Goal: Information Seeking & Learning: Learn about a topic

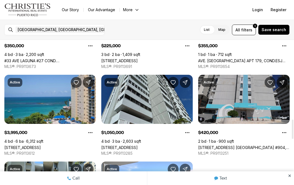
scroll to position [591, 0]
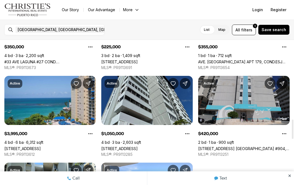
click at [250, 146] on link "[STREET_ADDRESS] [GEOGRAPHIC_DATA] #904, [GEOGRAPHIC_DATA], 00979" at bounding box center [243, 148] width 91 height 5
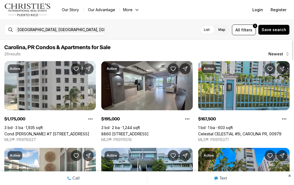
click at [149, 131] on link "8860 [STREET_ADDRESS]" at bounding box center [124, 133] width 47 height 5
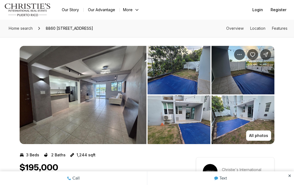
click at [183, 77] on img "View image gallery" at bounding box center [179, 70] width 63 height 48
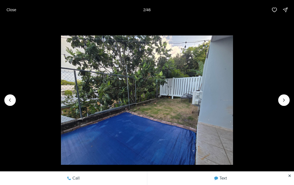
click at [282, 97] on icon "Next slide" at bounding box center [283, 99] width 5 height 5
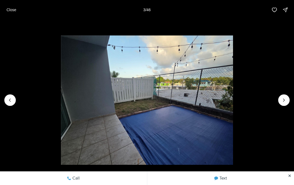
click at [284, 100] on icon "Next slide" at bounding box center [283, 100] width 1 height 3
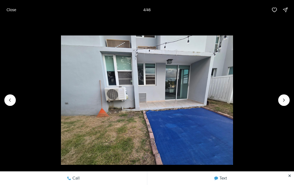
click at [284, 101] on icon "Next slide" at bounding box center [283, 99] width 5 height 5
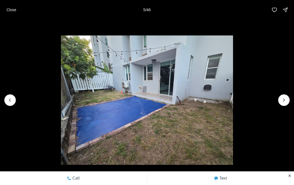
click at [281, 102] on button "Next slide" at bounding box center [283, 99] width 11 height 11
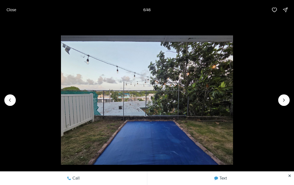
click at [285, 99] on icon "Next slide" at bounding box center [283, 99] width 5 height 5
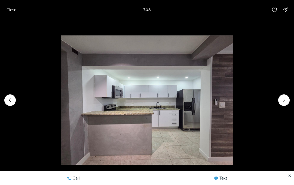
click at [286, 99] on icon "Next slide" at bounding box center [283, 99] width 5 height 5
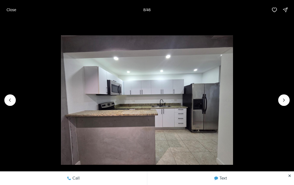
click at [285, 100] on icon "Next slide" at bounding box center [283, 99] width 5 height 5
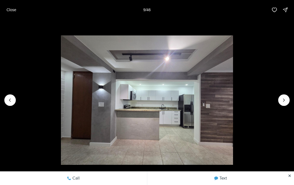
click at [284, 100] on icon "Next slide" at bounding box center [283, 99] width 5 height 5
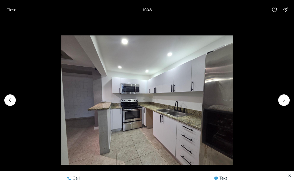
click at [285, 99] on icon "Next slide" at bounding box center [283, 99] width 5 height 5
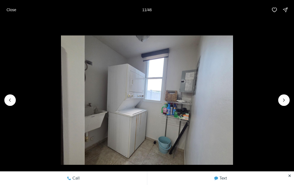
click at [285, 97] on icon "Next slide" at bounding box center [283, 99] width 5 height 5
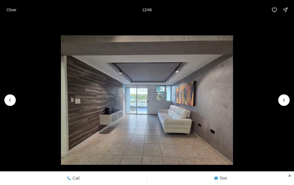
click at [286, 95] on button "Next slide" at bounding box center [283, 99] width 11 height 11
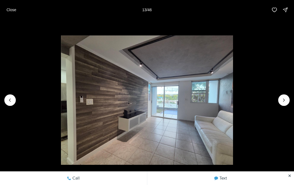
click at [285, 98] on icon "Next slide" at bounding box center [283, 99] width 5 height 5
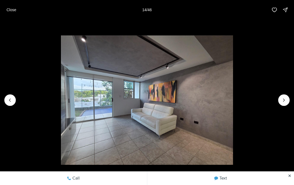
click at [286, 97] on button "Next slide" at bounding box center [283, 99] width 11 height 11
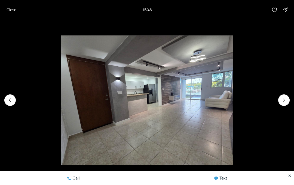
click at [286, 97] on icon "Next slide" at bounding box center [283, 99] width 5 height 5
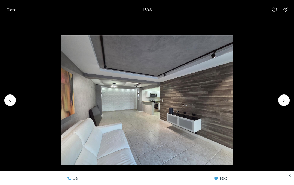
click at [286, 97] on icon "Next slide" at bounding box center [283, 99] width 5 height 5
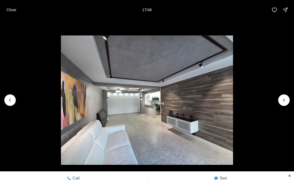
click at [283, 99] on icon "Next slide" at bounding box center [283, 99] width 5 height 5
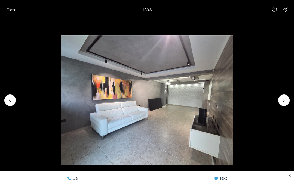
click at [284, 98] on icon "Next slide" at bounding box center [283, 99] width 5 height 5
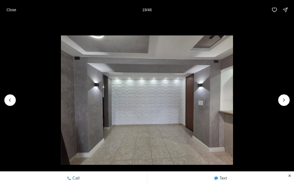
click at [283, 100] on icon "Next slide" at bounding box center [283, 99] width 5 height 5
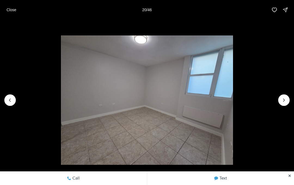
click at [283, 100] on icon "Next slide" at bounding box center [283, 99] width 5 height 5
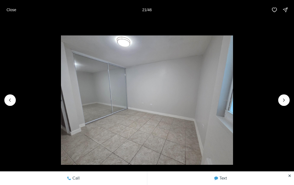
click at [284, 99] on icon "Next slide" at bounding box center [283, 100] width 1 height 3
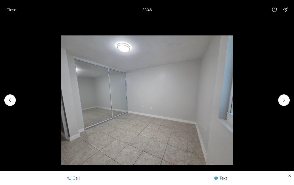
click at [285, 100] on icon "Next slide" at bounding box center [283, 99] width 5 height 5
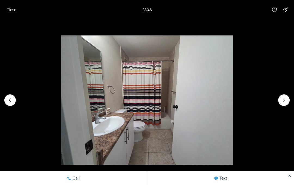
click at [285, 100] on icon "Next slide" at bounding box center [283, 99] width 5 height 5
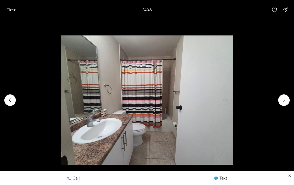
click at [286, 100] on icon "Next slide" at bounding box center [283, 99] width 5 height 5
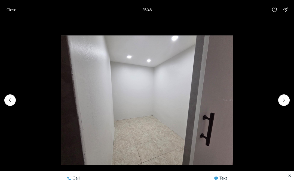
click at [286, 100] on icon "Next slide" at bounding box center [283, 99] width 5 height 5
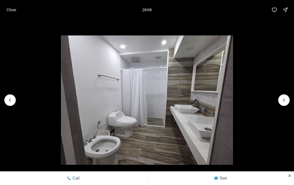
click at [286, 98] on icon "Next slide" at bounding box center [283, 99] width 5 height 5
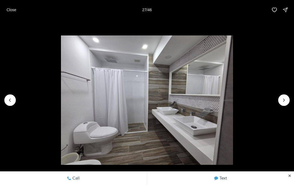
click at [286, 99] on icon "Next slide" at bounding box center [283, 99] width 5 height 5
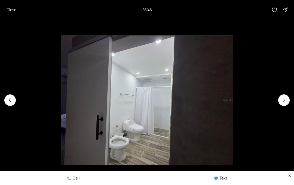
click at [286, 100] on icon "Next slide" at bounding box center [283, 99] width 5 height 5
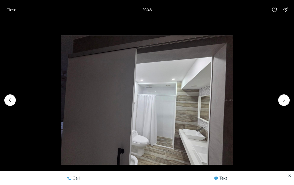
click at [286, 99] on icon "Next slide" at bounding box center [283, 99] width 5 height 5
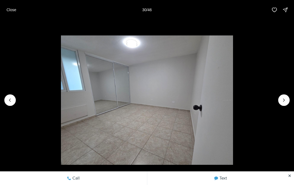
click at [286, 101] on icon "Next slide" at bounding box center [283, 99] width 5 height 5
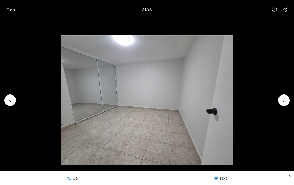
click at [286, 101] on icon "Next slide" at bounding box center [283, 99] width 5 height 5
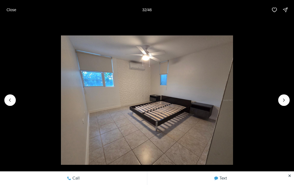
click at [285, 102] on icon "Next slide" at bounding box center [283, 99] width 5 height 5
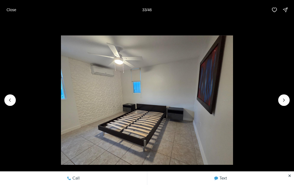
click at [286, 100] on icon "Next slide" at bounding box center [283, 99] width 5 height 5
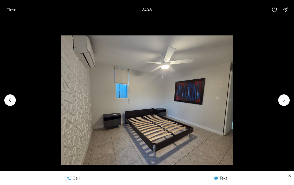
click at [286, 101] on icon "Next slide" at bounding box center [283, 99] width 5 height 5
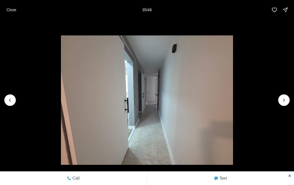
click at [286, 101] on icon "Next slide" at bounding box center [283, 99] width 5 height 5
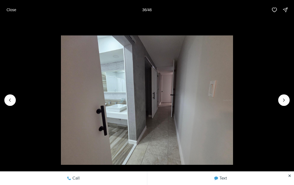
click at [286, 101] on icon "Next slide" at bounding box center [283, 99] width 5 height 5
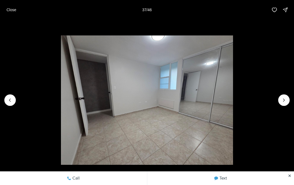
click at [285, 102] on icon "Next slide" at bounding box center [283, 99] width 5 height 5
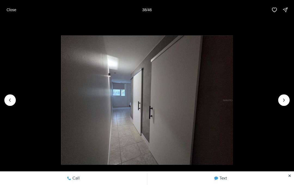
click at [284, 102] on icon "Next slide" at bounding box center [283, 99] width 5 height 5
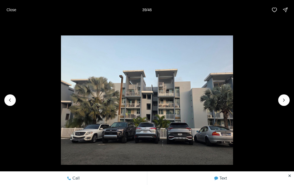
click at [285, 102] on icon "Next slide" at bounding box center [283, 99] width 5 height 5
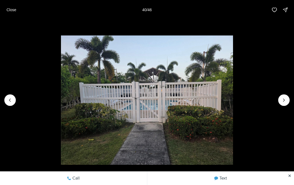
click at [283, 102] on icon "Next slide" at bounding box center [283, 99] width 5 height 5
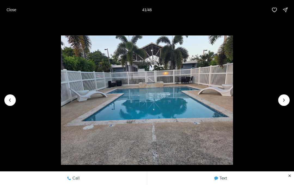
click at [283, 102] on icon "Next slide" at bounding box center [283, 99] width 5 height 5
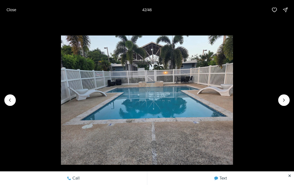
click at [284, 102] on icon "Next slide" at bounding box center [283, 99] width 5 height 5
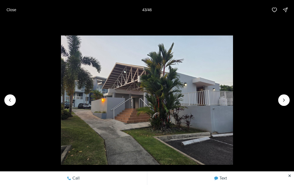
click at [282, 102] on icon "Next slide" at bounding box center [283, 99] width 5 height 5
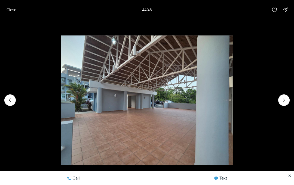
click at [282, 102] on icon "Next slide" at bounding box center [283, 99] width 5 height 5
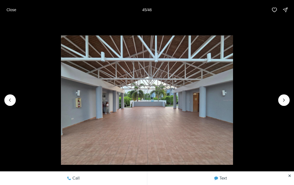
click at [283, 102] on icon "Next slide" at bounding box center [283, 99] width 5 height 5
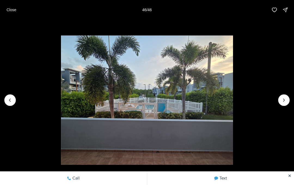
click at [288, 100] on div at bounding box center [283, 99] width 11 height 11
click at [285, 102] on div at bounding box center [283, 99] width 11 height 11
click at [288, 101] on div at bounding box center [283, 99] width 11 height 11
click at [286, 102] on div at bounding box center [283, 99] width 11 height 11
click at [285, 100] on div at bounding box center [283, 99] width 11 height 11
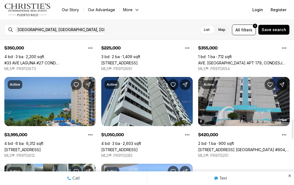
scroll to position [590, 0]
